Goal: Check status: Check status

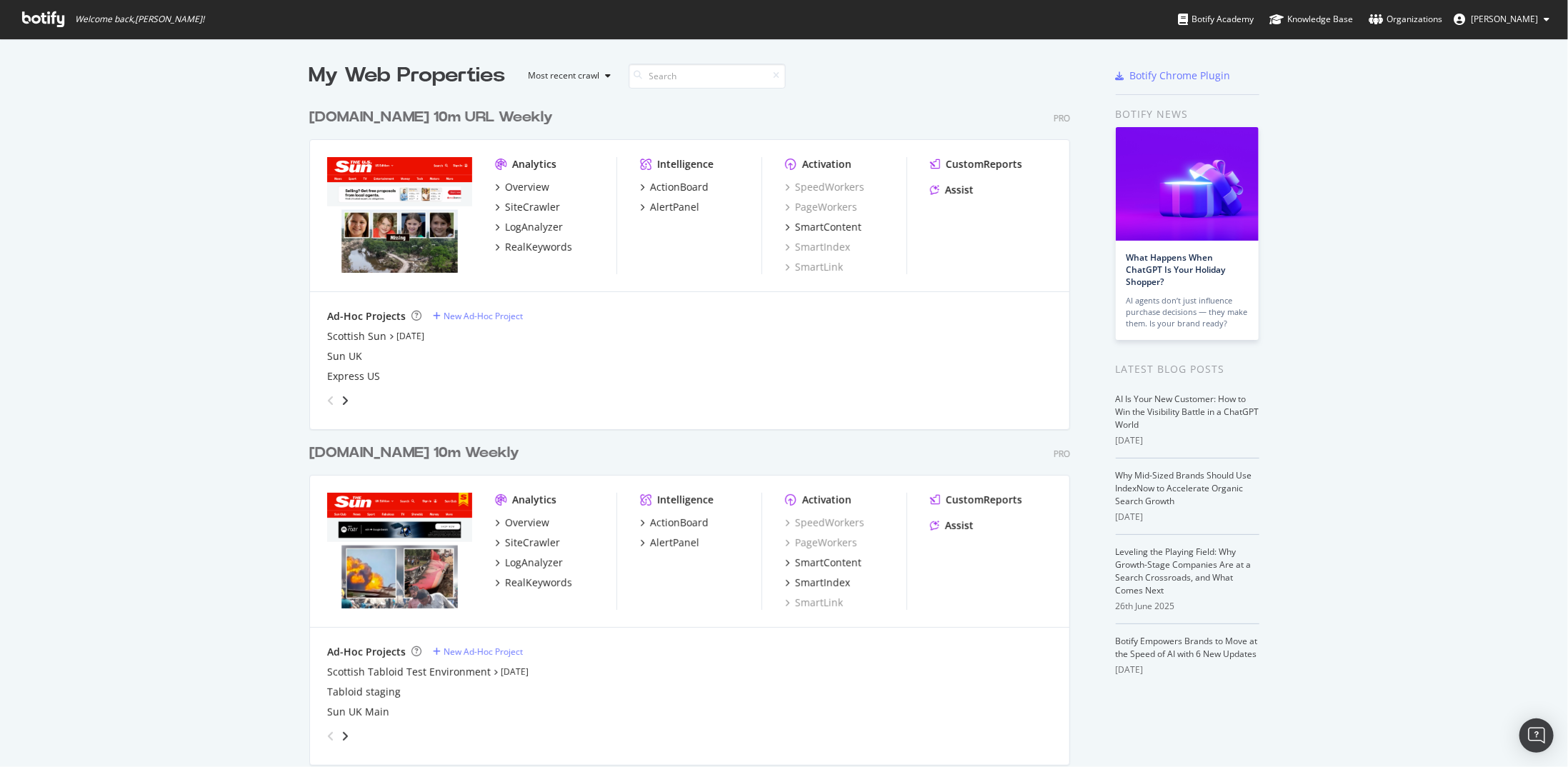
scroll to position [756, 1546]
click at [323, 463] on div "[DOMAIN_NAME] 10m Weekly Pro Analytics Overview SiteCrawler LogAnalyzer RealKey…" at bounding box center [694, 593] width 772 height 336
click at [320, 432] on div "[DOMAIN_NAME] 10m Weekly Pro Analytics Overview SiteCrawler LogAnalyzer RealKey…" at bounding box center [694, 593] width 772 height 336
click at [315, 442] on div "[DOMAIN_NAME] 10m Weekly Pro Analytics Overview SiteCrawler LogAnalyzer RealKey…" at bounding box center [694, 593] width 772 height 336
click at [415, 457] on div "[DOMAIN_NAME] 10m Weekly" at bounding box center [413, 453] width 210 height 21
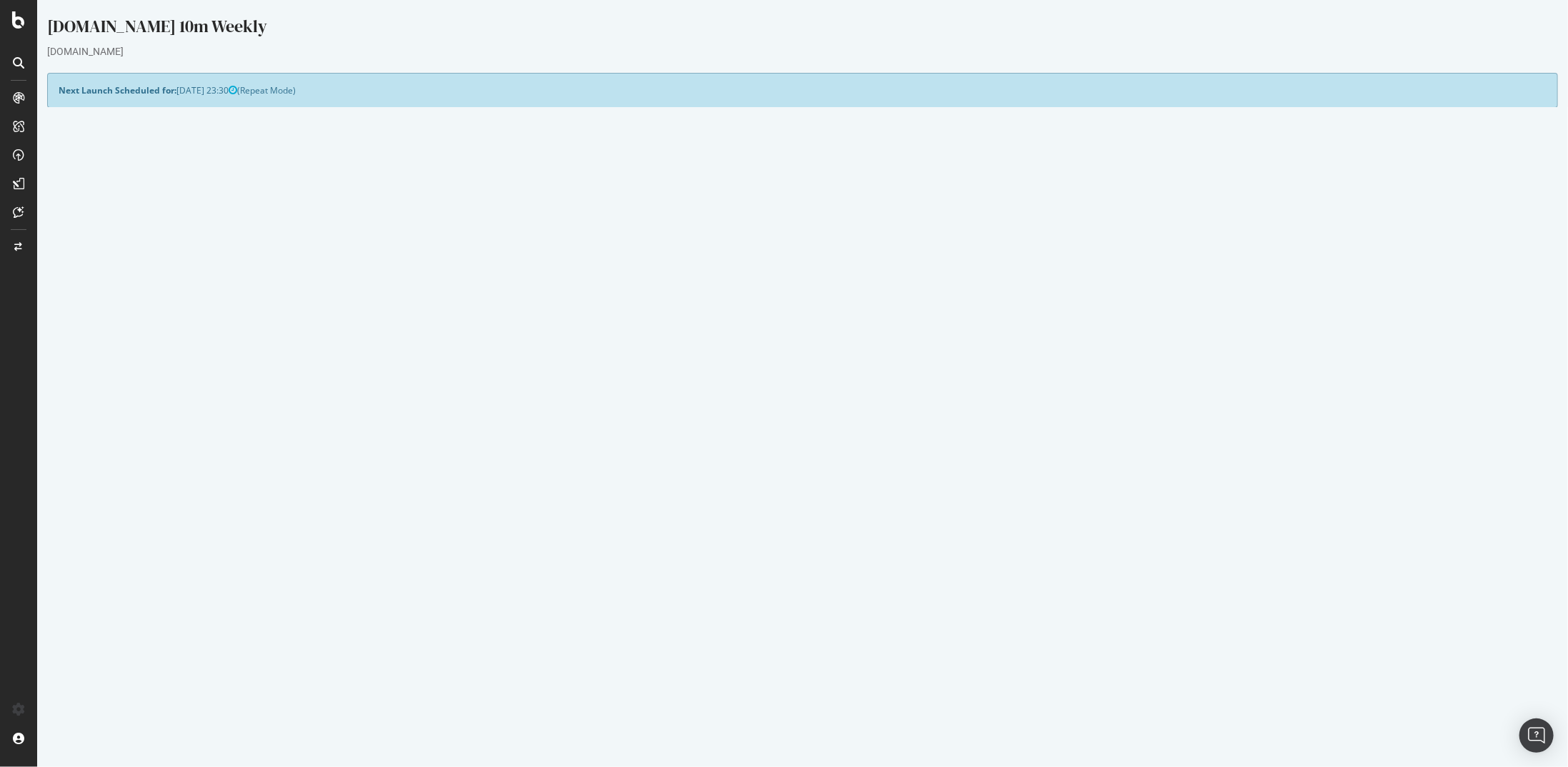
click at [103, 530] on link "[DATE] report" at bounding box center [96, 532] width 55 height 12
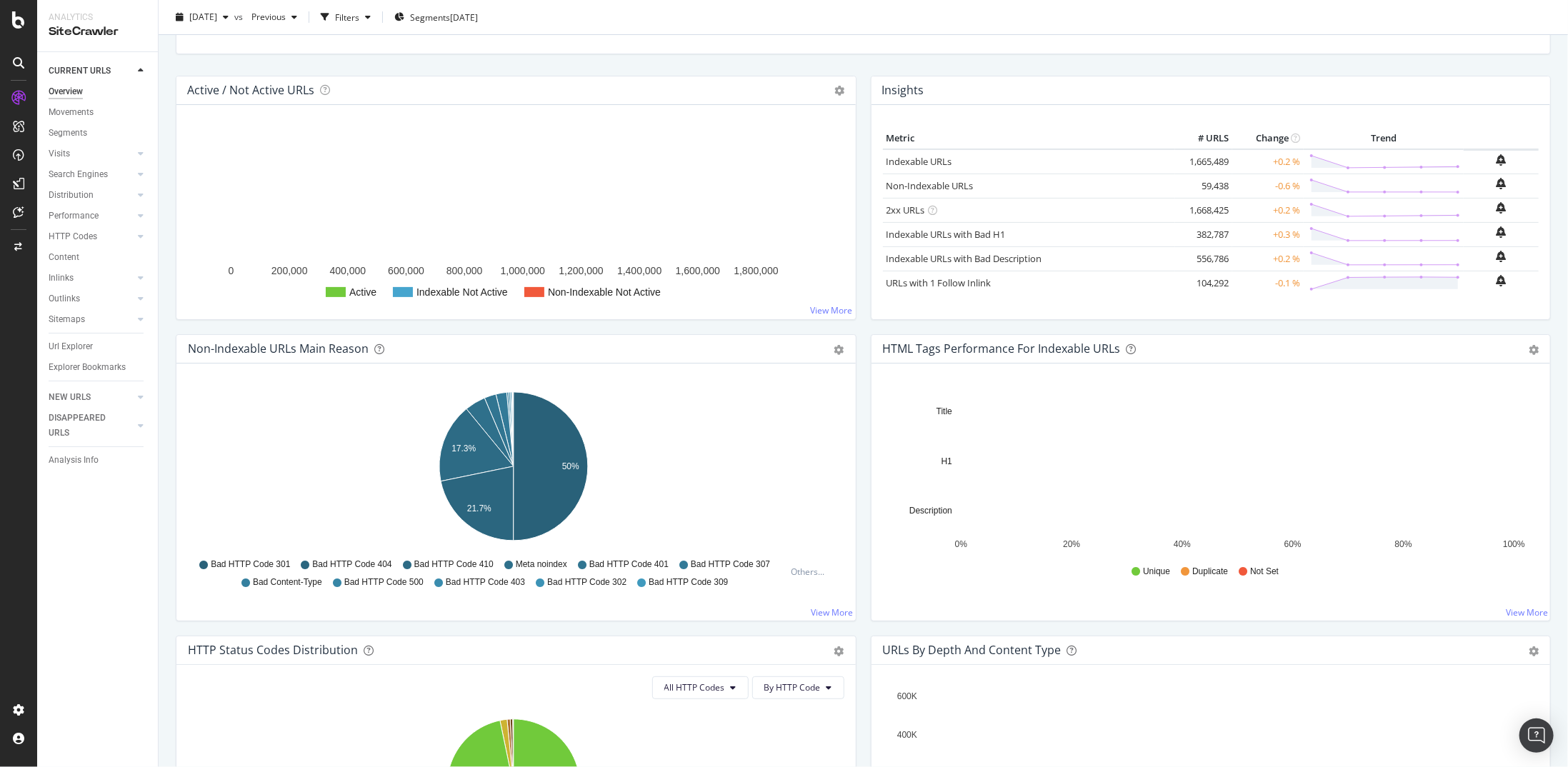
scroll to position [143, 0]
